Goal: Task Accomplishment & Management: Manage account settings

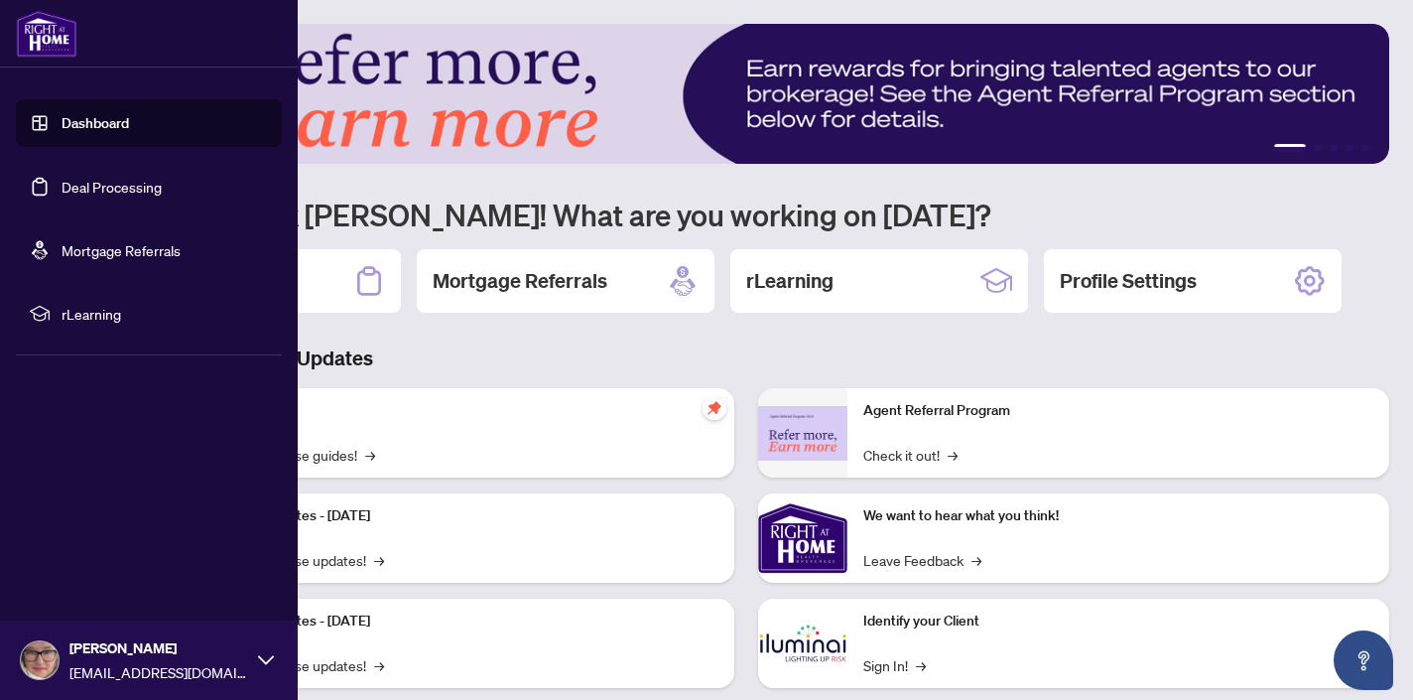
click at [91, 128] on link "Dashboard" at bounding box center [95, 123] width 67 height 18
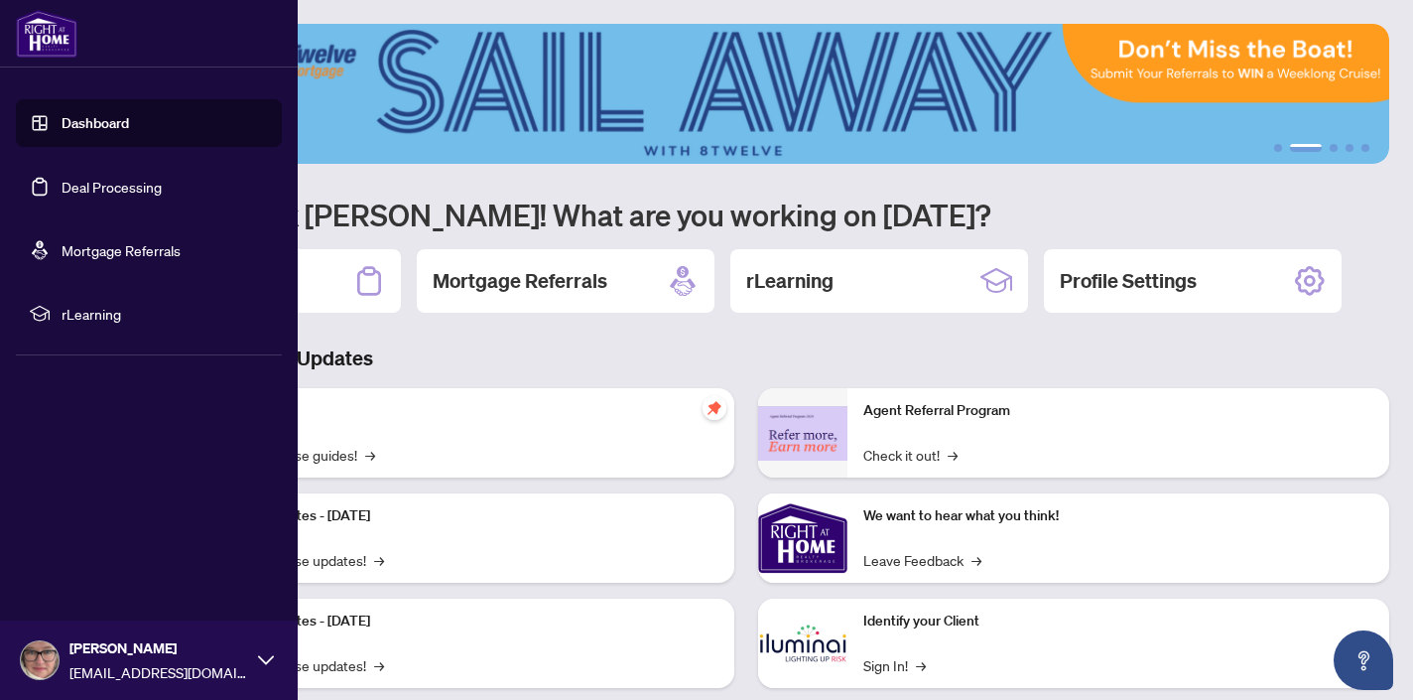
click at [101, 125] on link "Dashboard" at bounding box center [95, 123] width 67 height 18
click at [134, 181] on link "Deal Processing" at bounding box center [112, 187] width 100 height 18
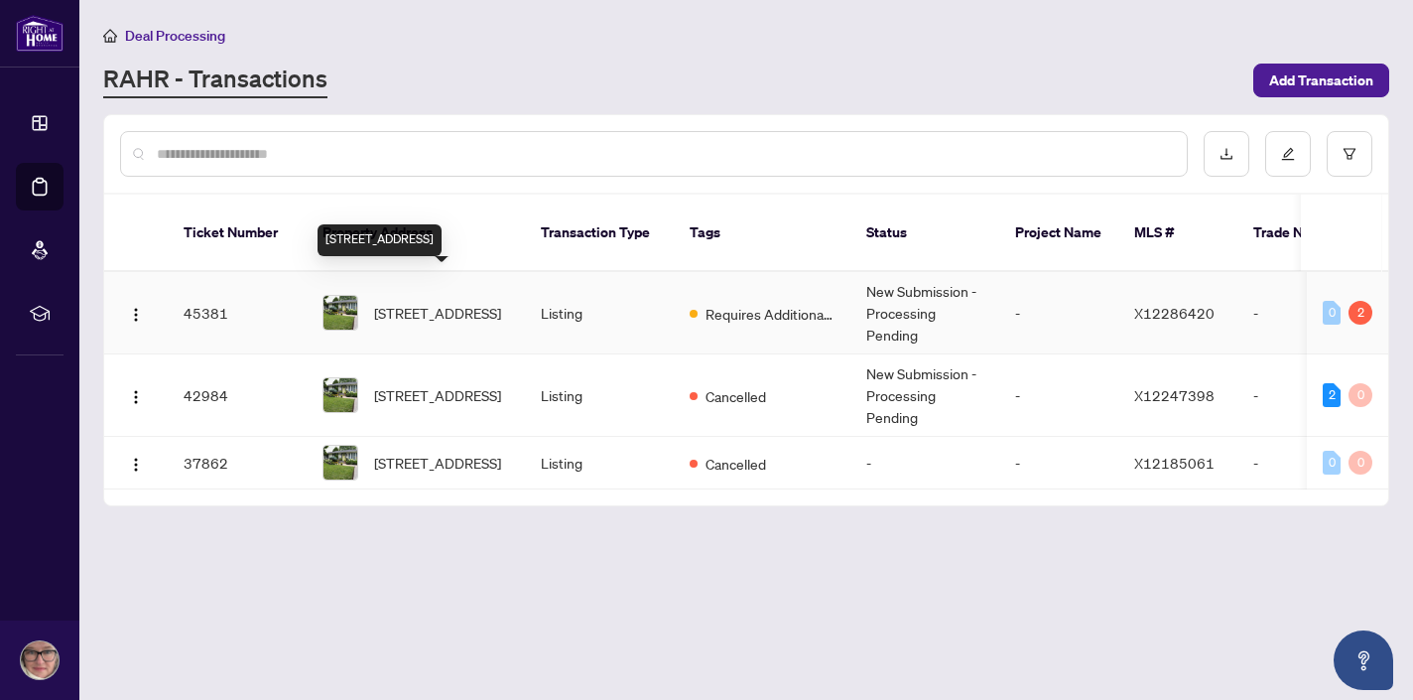
click at [466, 302] on span "[STREET_ADDRESS]" at bounding box center [437, 313] width 127 height 22
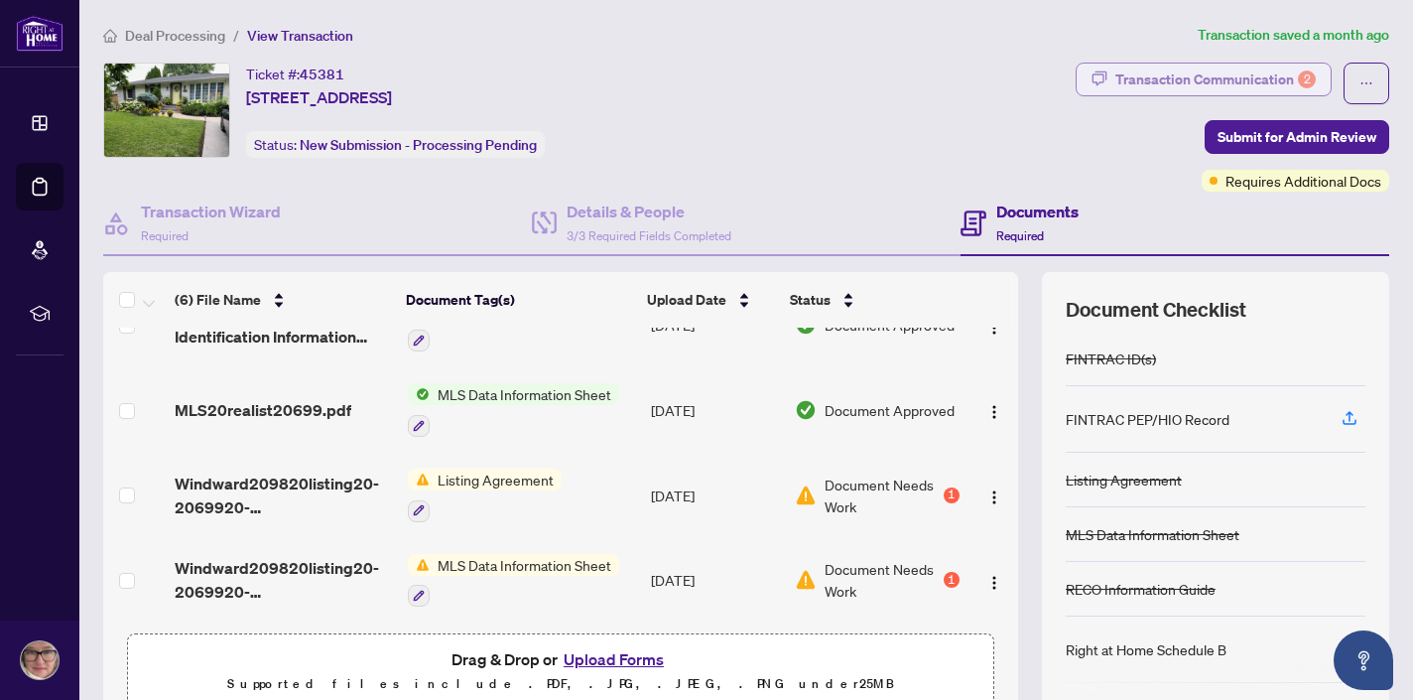
click at [1166, 77] on div "Transaction Communication 2" at bounding box center [1216, 80] width 200 height 32
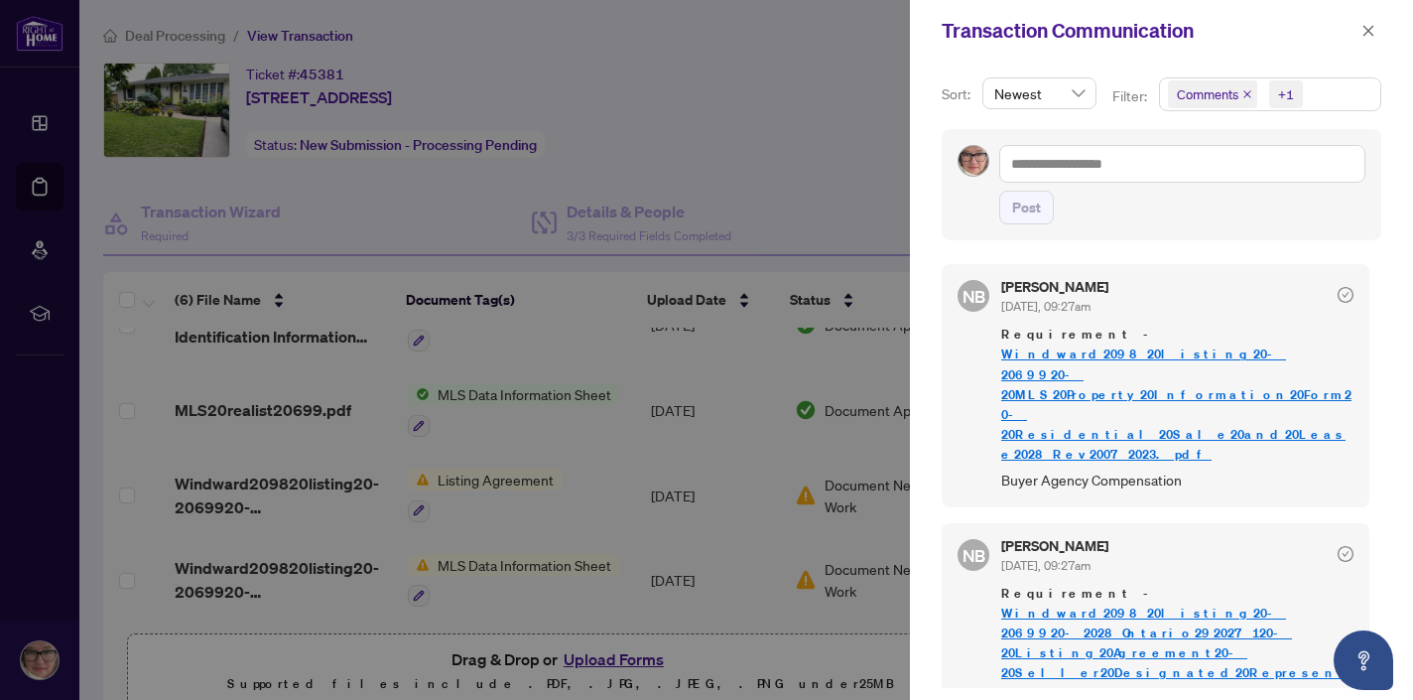
click at [776, 191] on div at bounding box center [706, 350] width 1413 height 700
click at [1364, 31] on icon "close" at bounding box center [1369, 31] width 14 height 14
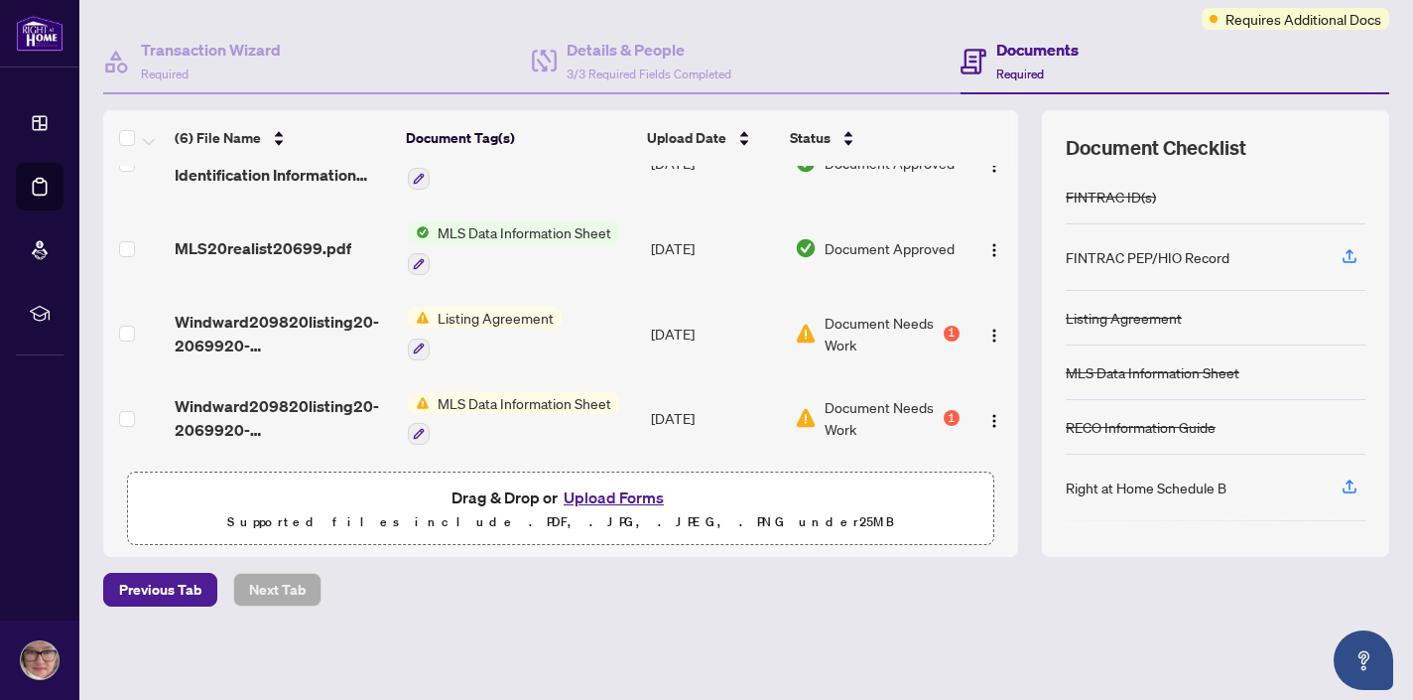
scroll to position [161, 0]
click at [608, 500] on button "Upload Forms" at bounding box center [614, 498] width 112 height 26
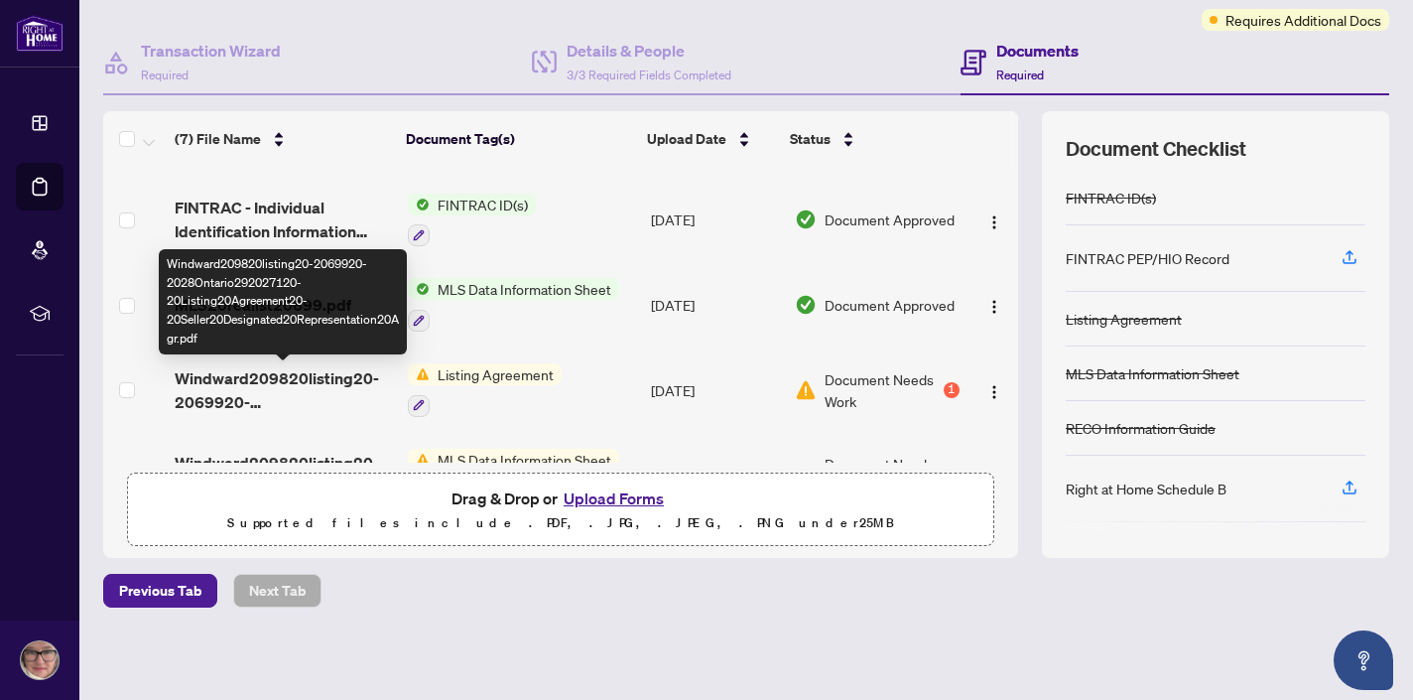
click at [302, 381] on span "Windward209820listing20-2069920-2028Ontario292027120-20Listing20Agreement20-20S…" at bounding box center [283, 390] width 217 height 48
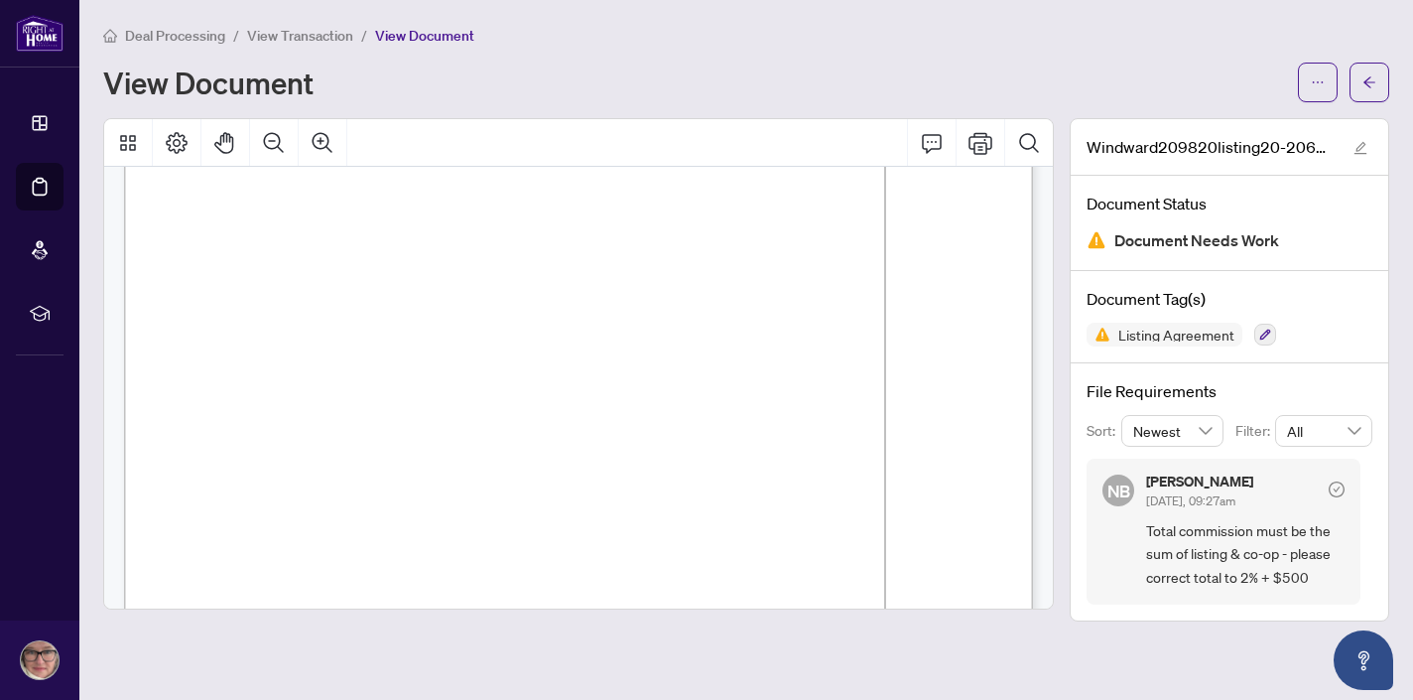
scroll to position [190, 0]
click at [690, 68] on div "View Document" at bounding box center [694, 82] width 1183 height 32
click at [310, 38] on span "View Transaction" at bounding box center [300, 36] width 106 height 18
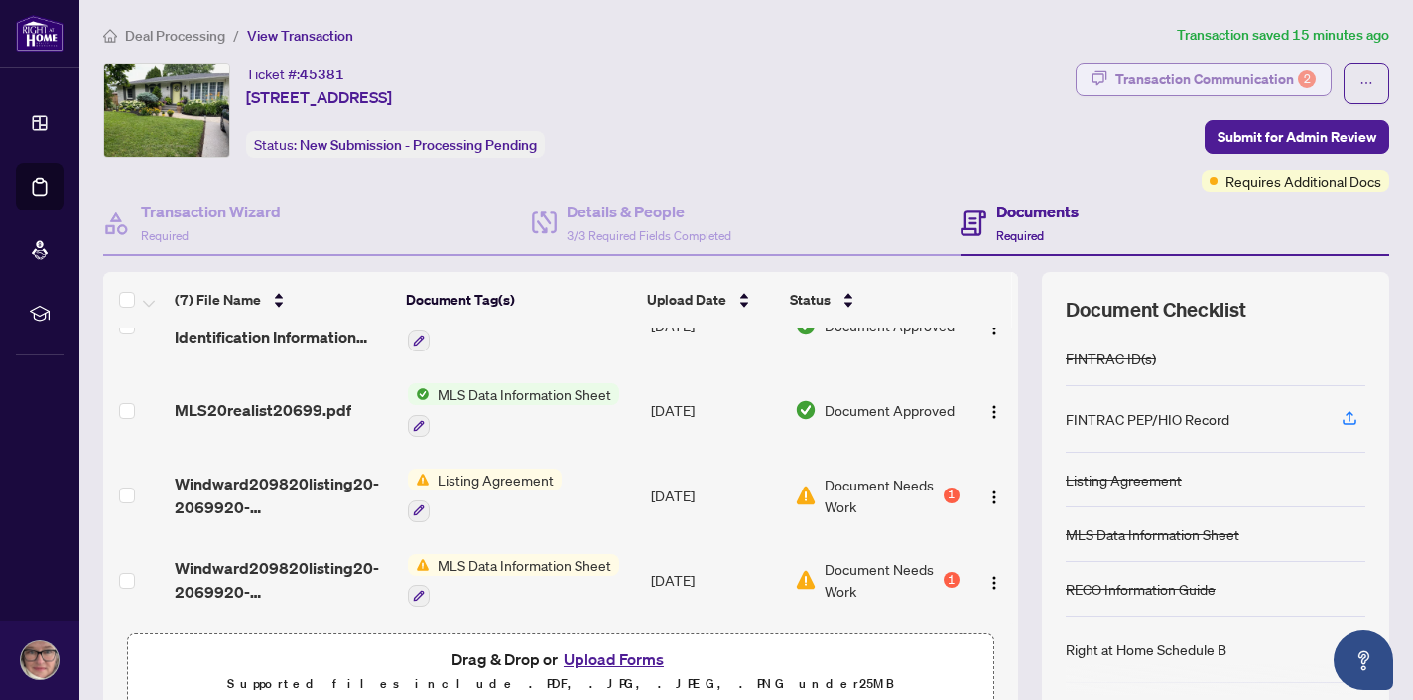
click at [1218, 78] on div "Transaction Communication 2" at bounding box center [1216, 80] width 200 height 32
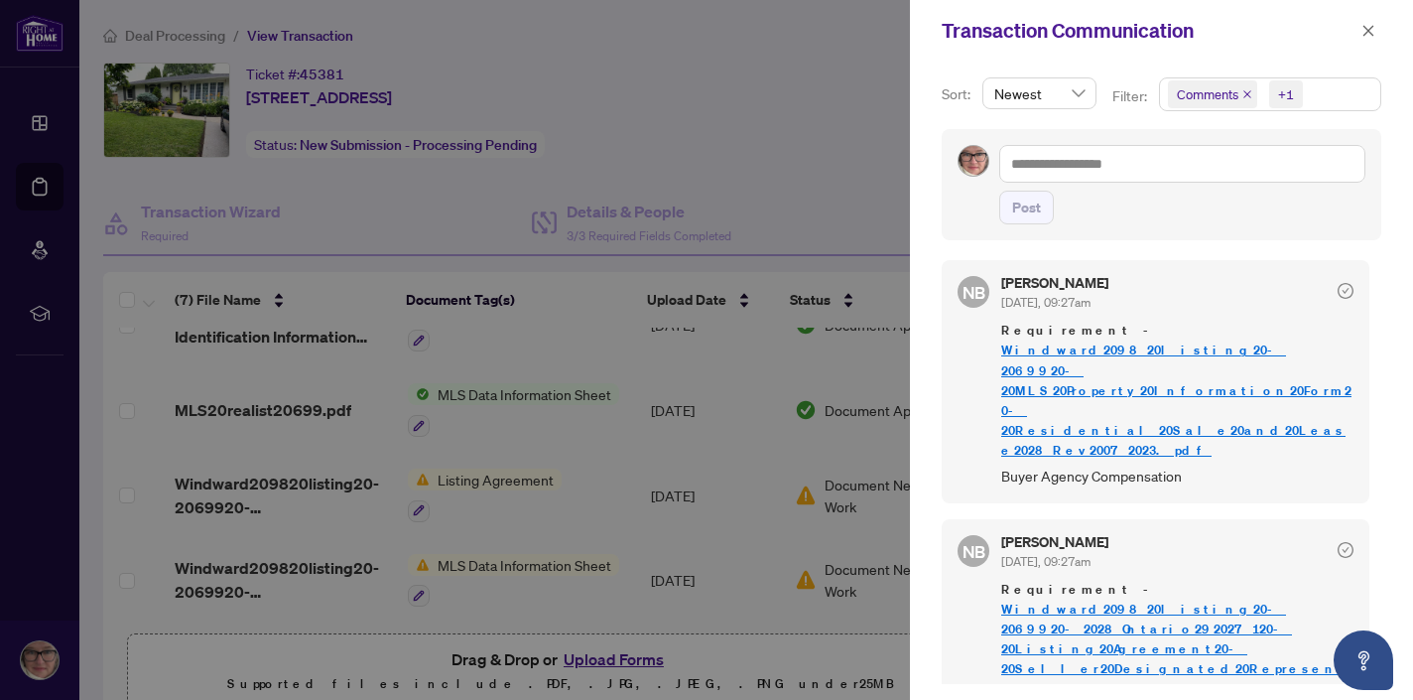
scroll to position [4, 0]
click at [1371, 33] on icon "close" at bounding box center [1369, 30] width 11 height 11
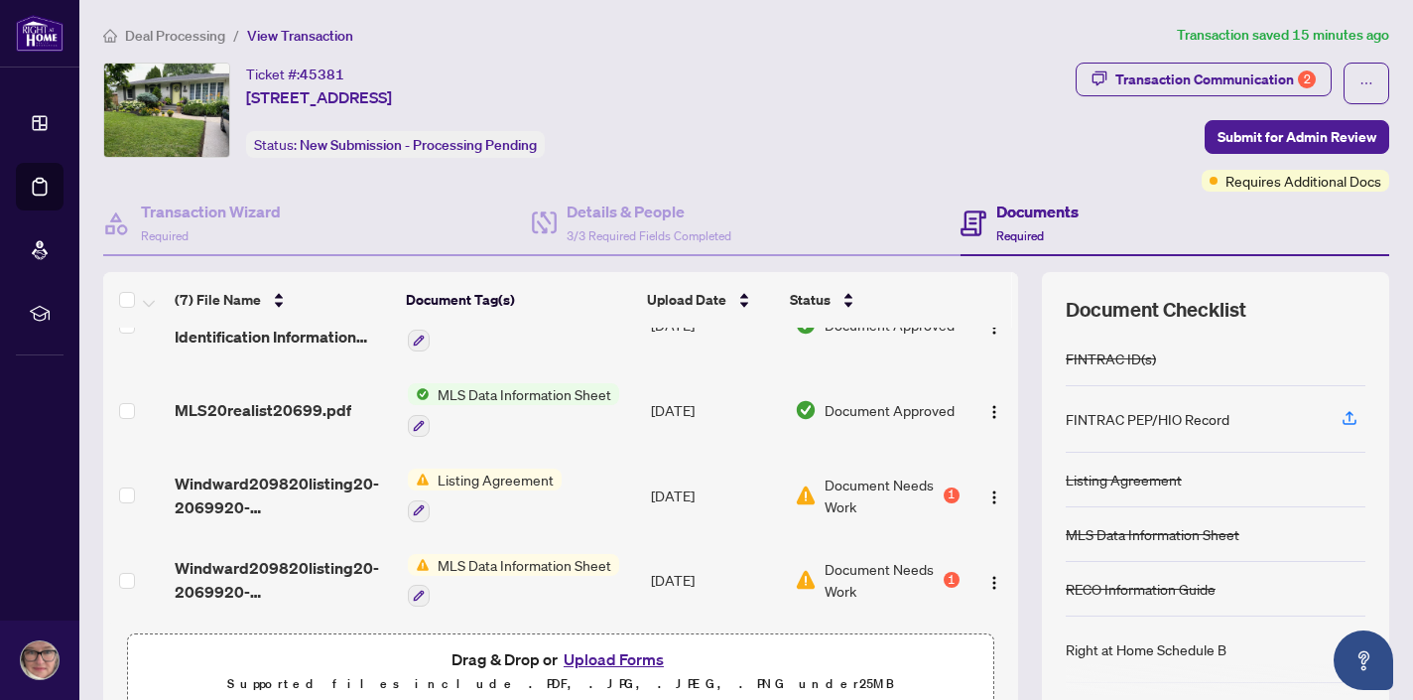
click at [484, 560] on span "MLS Data Information Sheet" at bounding box center [525, 565] width 190 height 22
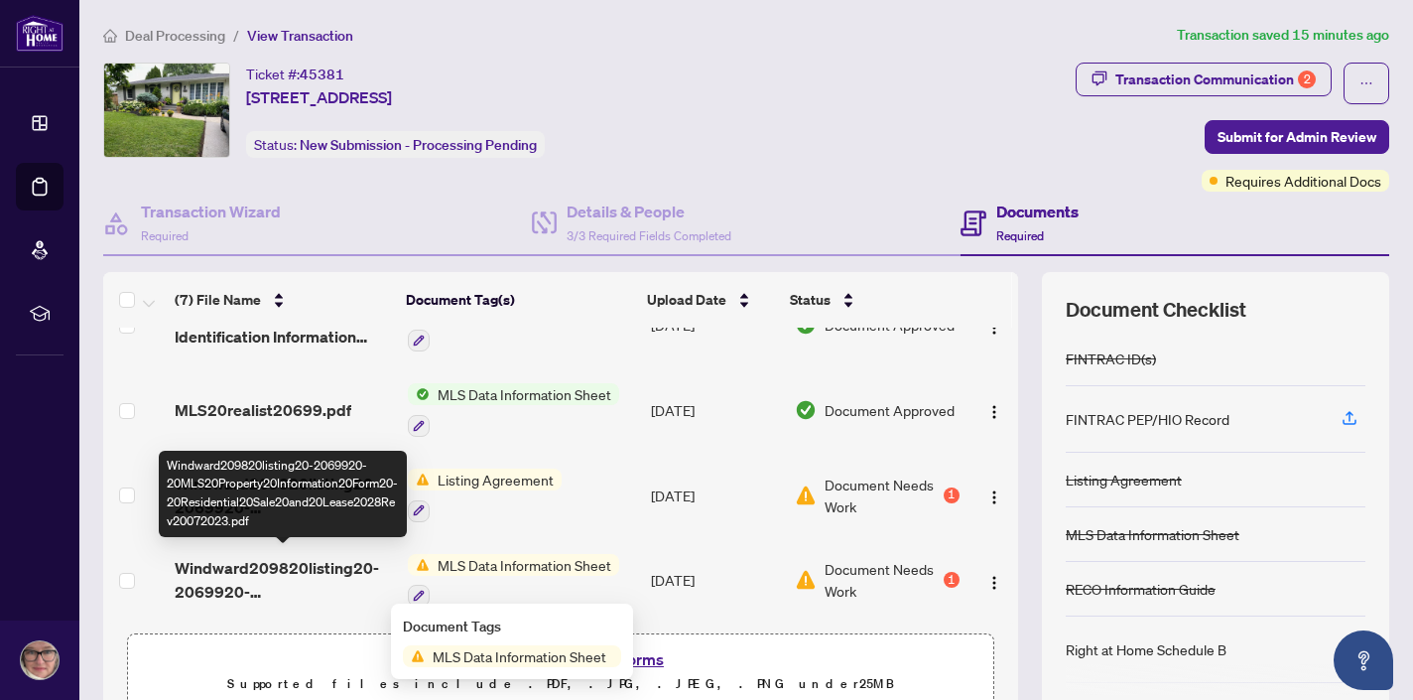
click at [274, 566] on span "Windward209820listing20-2069920-20MLS20Property20Information20Form20-20Resident…" at bounding box center [283, 580] width 217 height 48
